Goal: Task Accomplishment & Management: Manage account settings

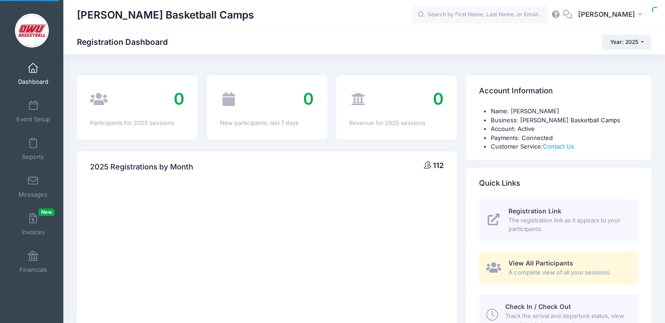
select select
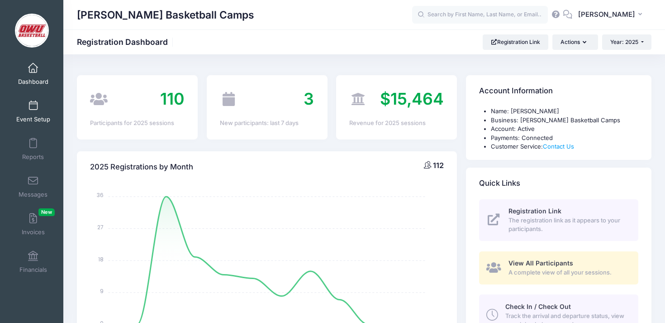
click at [35, 121] on span "Event Setup" at bounding box center [33, 119] width 34 height 8
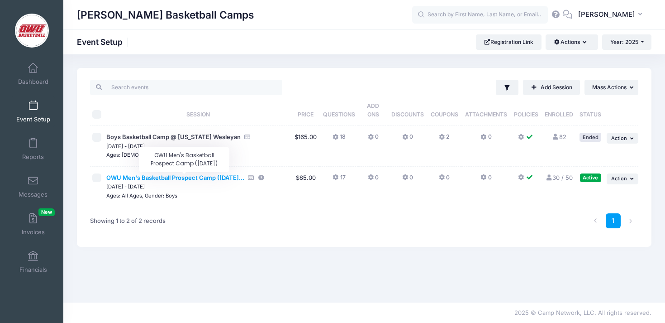
click at [219, 176] on span "OWU Men's Basketball Prospect Camp ([DATE]..." at bounding box center [175, 177] width 138 height 7
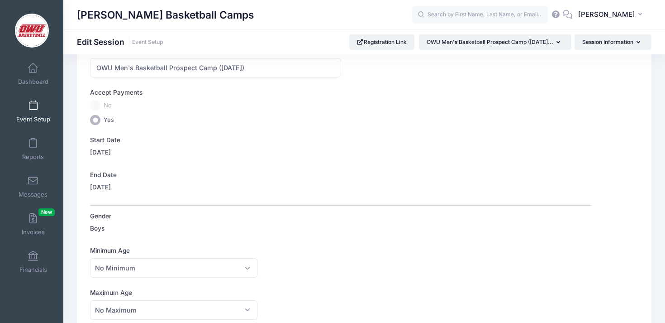
scroll to position [101, 0]
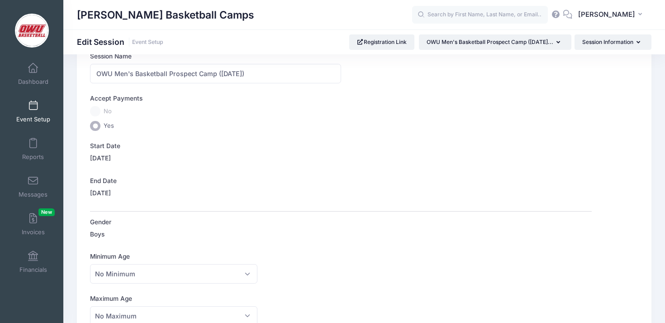
click at [110, 188] on label "[DATE]" at bounding box center [100, 192] width 21 height 9
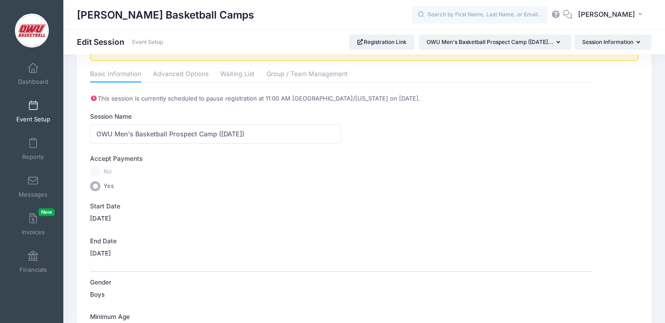
scroll to position [0, 0]
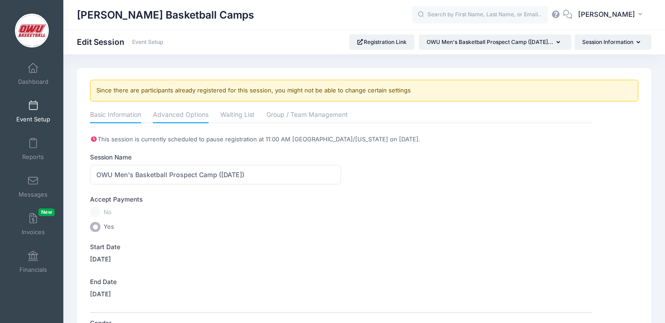
click at [183, 114] on link "Advanced Options" at bounding box center [181, 115] width 56 height 16
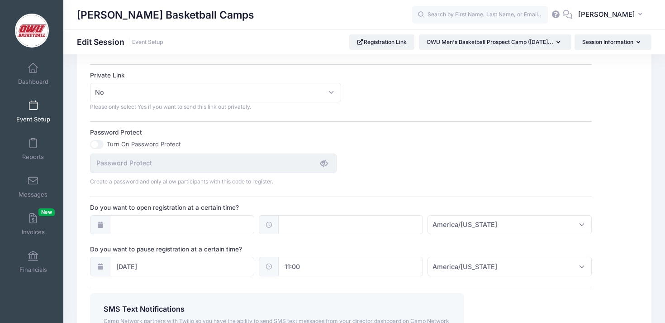
scroll to position [610, 0]
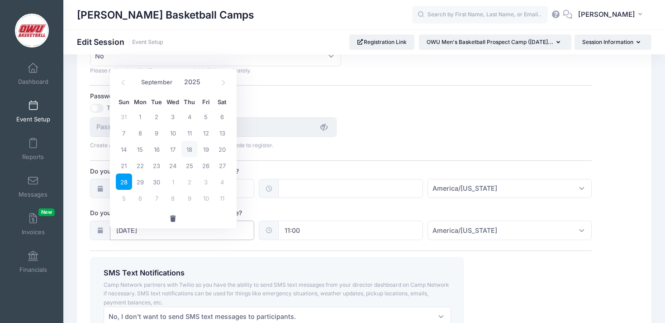
click at [206, 238] on input "[DATE]" at bounding box center [182, 229] width 145 height 19
click at [191, 162] on span "25" at bounding box center [189, 165] width 16 height 16
type input "[DATE]"
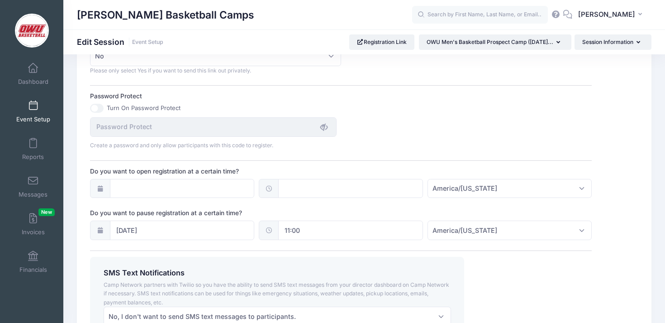
click at [308, 234] on input "11:00" at bounding box center [350, 229] width 145 height 19
click at [326, 262] on span at bounding box center [326, 263] width 6 height 9
type input "10:00"
type input "10"
click at [326, 262] on span at bounding box center [326, 263] width 6 height 9
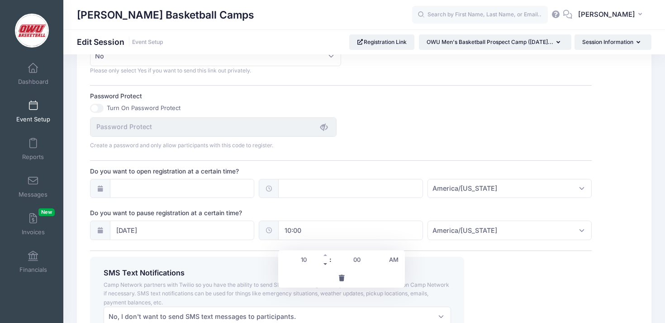
type input "09:00"
type input "09"
click at [326, 262] on span at bounding box center [326, 263] width 6 height 9
type input "08:00"
type input "08"
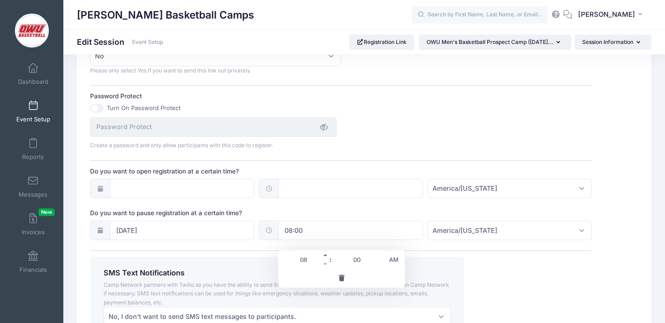
click at [326, 256] on span at bounding box center [326, 254] width 6 height 9
type input "09:00"
type input "09"
click at [326, 256] on span at bounding box center [326, 254] width 6 height 9
type input "10:00"
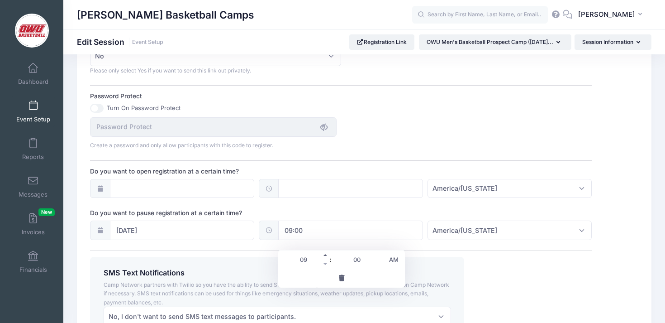
type input "10"
click at [326, 256] on span at bounding box center [326, 254] width 6 height 9
type input "11:00"
type input "11"
click at [326, 256] on span at bounding box center [326, 254] width 6 height 9
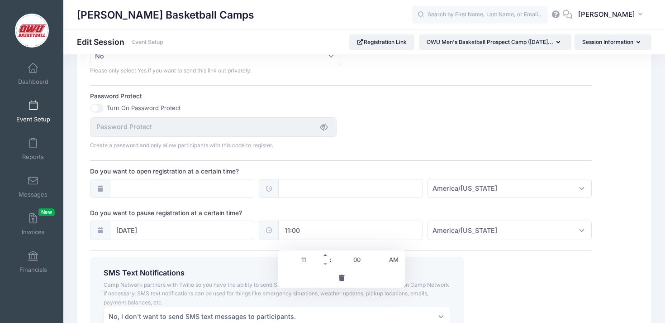
type input "12:00"
type input "12"
click at [397, 260] on span "PM" at bounding box center [393, 259] width 23 height 18
type input "00:00"
click at [250, 266] on div "SMS Text Notifications Camp Network partners with Twilio so you have the abilit…" at bounding box center [277, 297] width 374 height 81
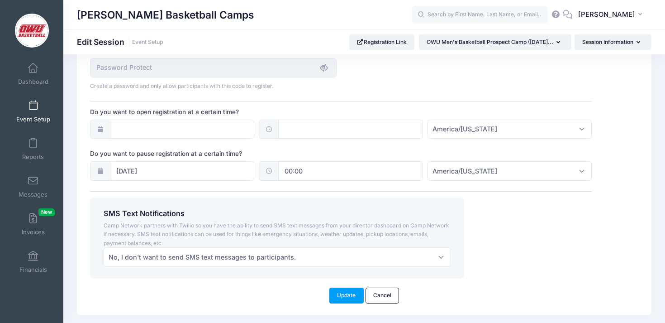
scroll to position [705, 0]
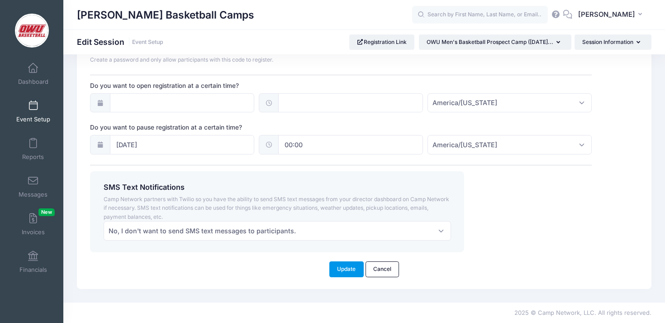
click at [352, 264] on button "Update" at bounding box center [346, 268] width 34 height 15
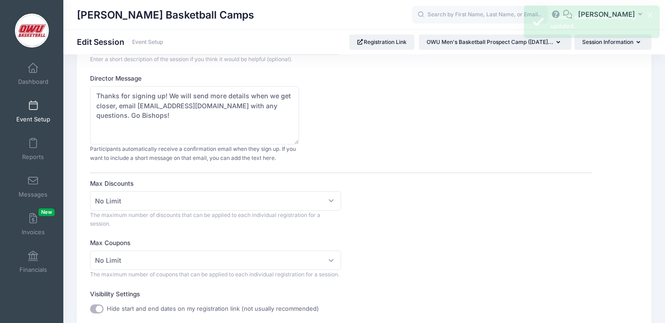
scroll to position [118, 0]
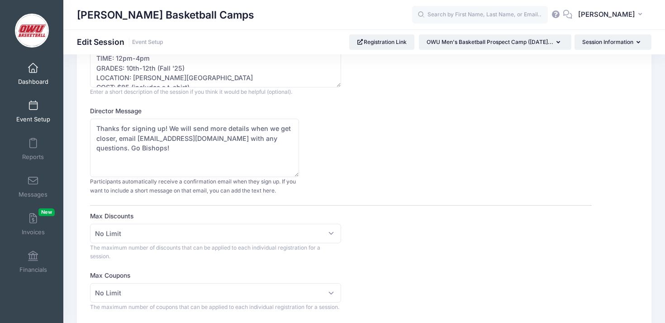
click at [32, 75] on link "Dashboard" at bounding box center [33, 74] width 43 height 32
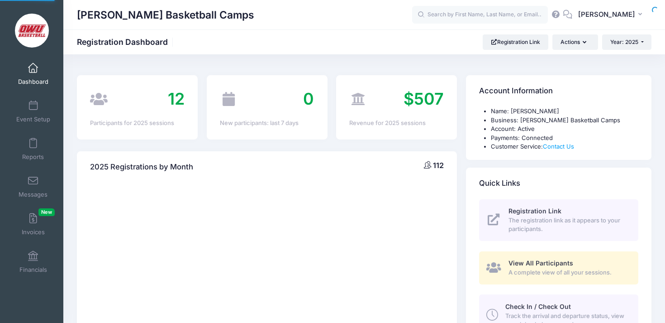
select select
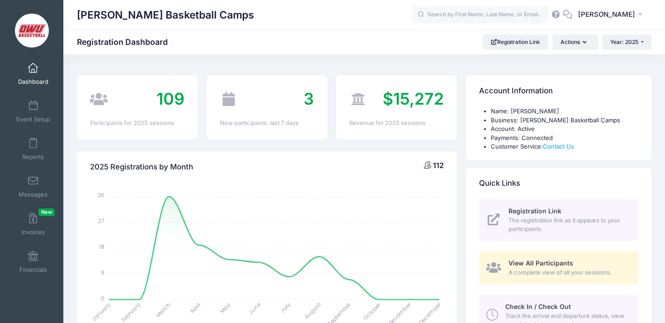
click at [461, 214] on div "2025 Registrations by Month 112 January January February February March March A…" at bounding box center [266, 297] width 389 height 292
